Goal: Find specific page/section: Find specific page/section

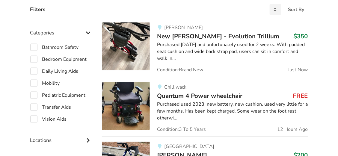
scroll to position [153, 0]
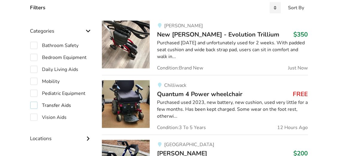
click at [33, 105] on label "Transfer Aids" at bounding box center [50, 105] width 41 height 7
checkbox input "true"
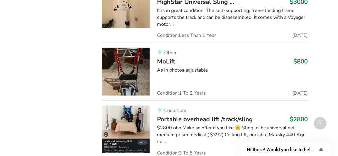
scroll to position [2695, 0]
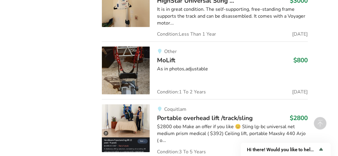
click at [133, 57] on img at bounding box center [126, 70] width 48 height 48
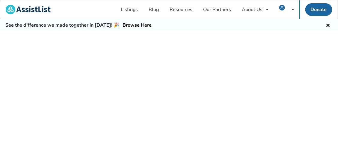
click at [133, 57] on div at bounding box center [169, 100] width 338 height 138
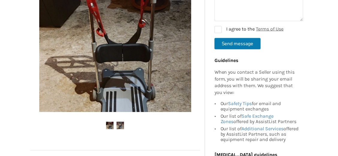
scroll to position [150, 0]
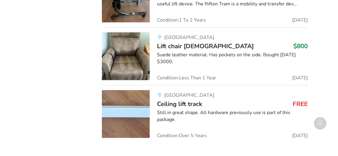
scroll to position [2990, 0]
